Goal: Task Accomplishment & Management: Manage account settings

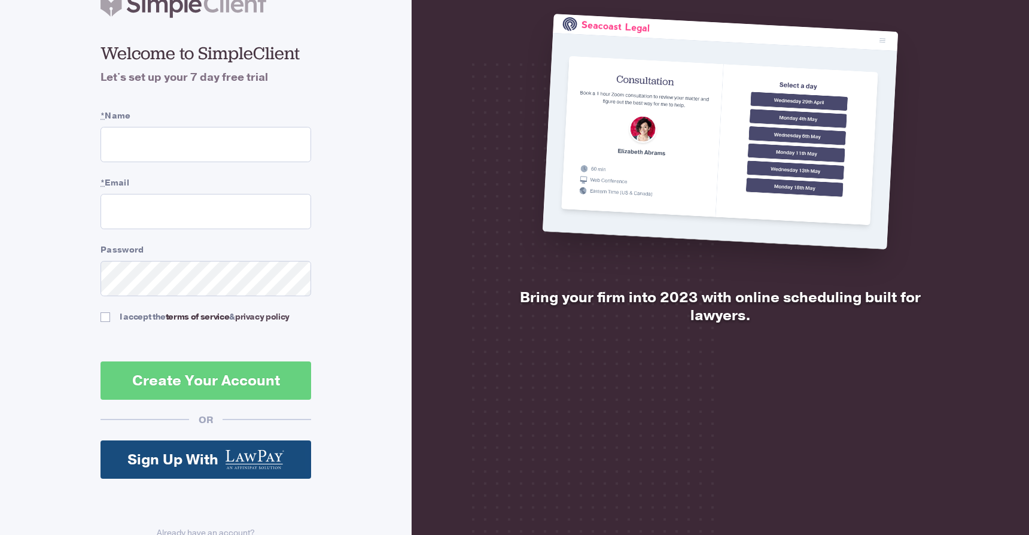
scroll to position [95, 0]
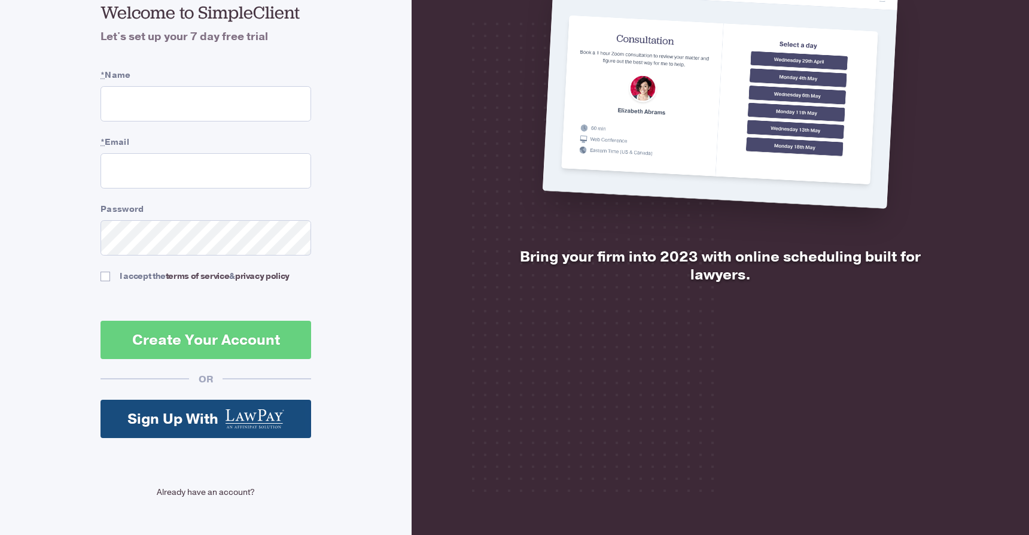
click at [227, 493] on link "Already have an account?" at bounding box center [206, 492] width 211 height 13
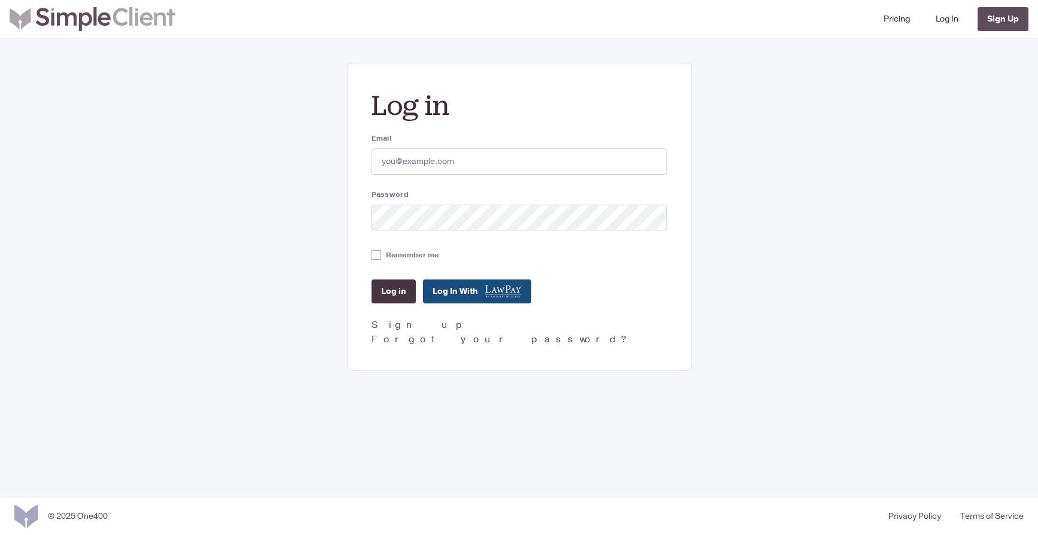
type input "[EMAIL_ADDRESS][DOMAIN_NAME]"
click at [394, 288] on input "Log in" at bounding box center [394, 291] width 44 height 24
